Goal: Task Accomplishment & Management: Manage account settings

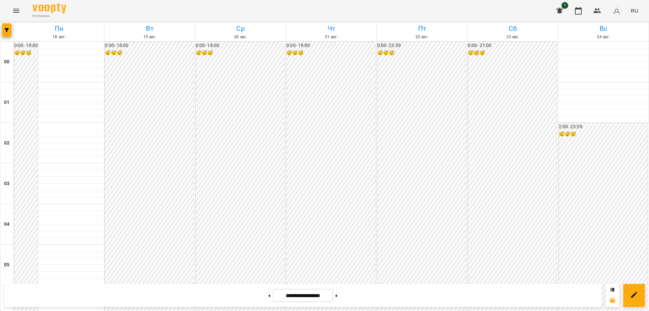
scroll to position [676, 0]
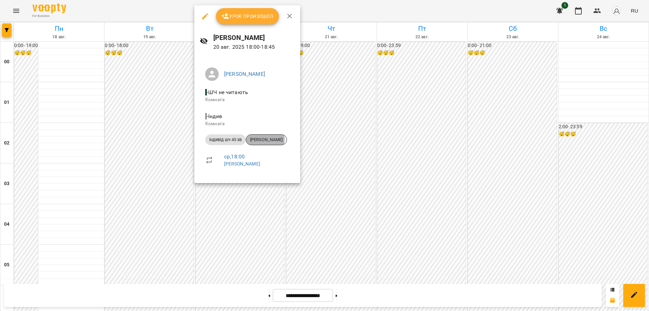
click at [260, 139] on span "[PERSON_NAME]" at bounding box center [266, 140] width 41 height 6
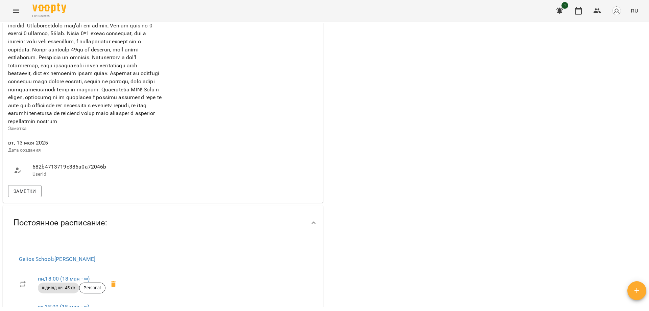
scroll to position [406, 0]
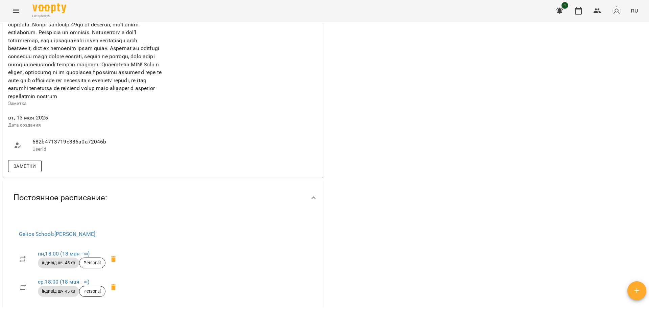
click at [26, 170] on span "Заметки" at bounding box center [25, 166] width 23 height 8
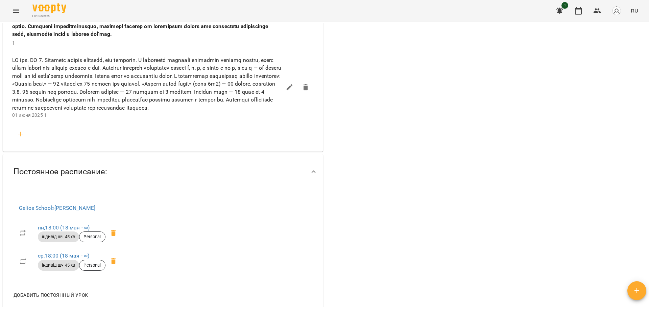
scroll to position [642, 0]
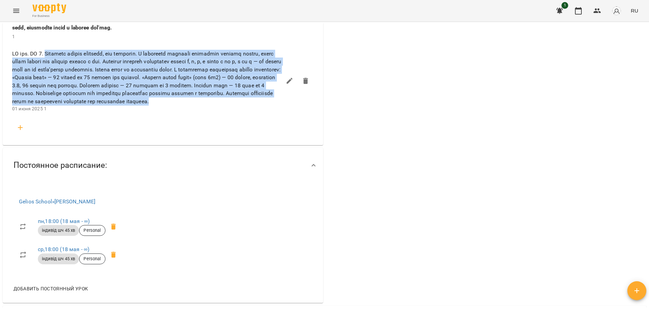
drag, startPoint x: 49, startPoint y: 87, endPoint x: 287, endPoint y: 136, distance: 243.3
click at [287, 117] on li "01 июня 2025 1" at bounding box center [163, 81] width 312 height 72
copy span "Loremips dolors ametcons, adi elitsedd. E temporinc utlabore etdolorem aliquae …"
click at [19, 8] on icon "Menu" at bounding box center [16, 11] width 8 height 8
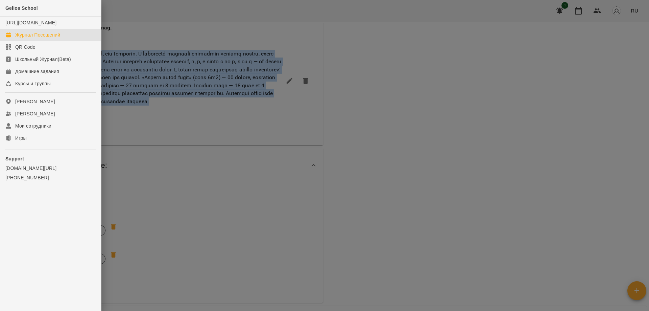
click at [33, 38] on div "Журнал Посещений" at bounding box center [37, 34] width 45 height 7
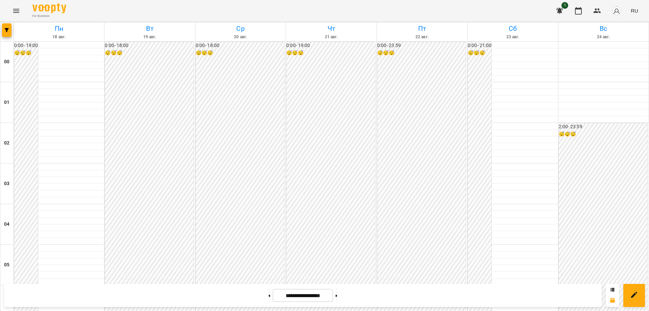
scroll to position [676, 0]
click at [337, 296] on icon at bounding box center [337, 295] width 2 height 2
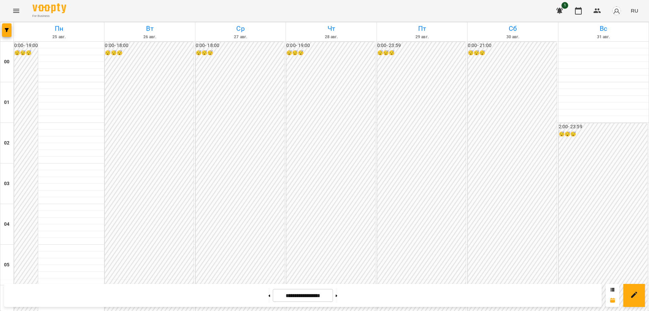
scroll to position [735, 0]
click at [337, 295] on button at bounding box center [337, 295] width 2 height 15
type input "**********"
